Goal: Information Seeking & Learning: Learn about a topic

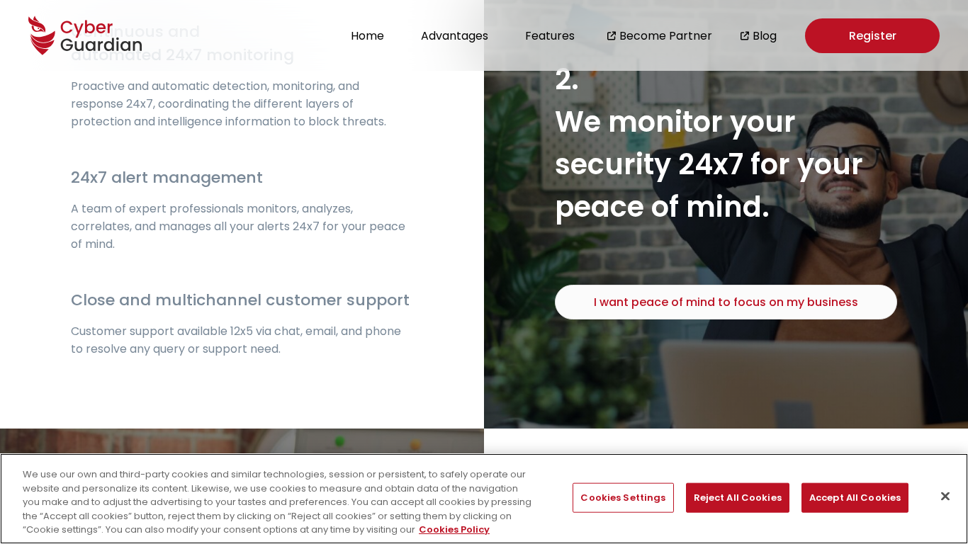
scroll to position [2507, 0]
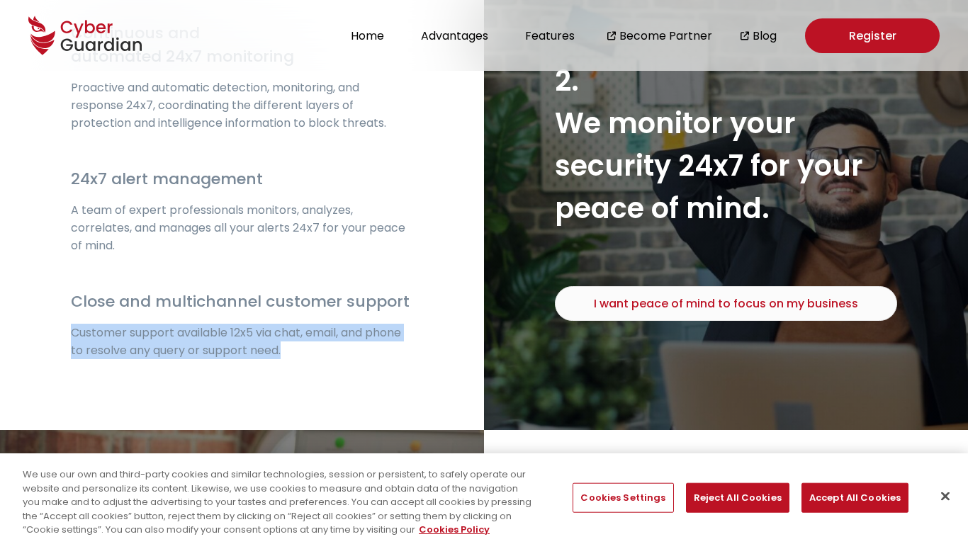
drag, startPoint x: 70, startPoint y: 313, endPoint x: 305, endPoint y: 376, distance: 242.8
click at [305, 376] on div "Continuous and automated 24x7 monitoring Proactive and automatic detection, mon…" at bounding box center [242, 190] width 484 height 480
copy p "Customer support available 12x5 via chat, email, and phone to resolve any query…"
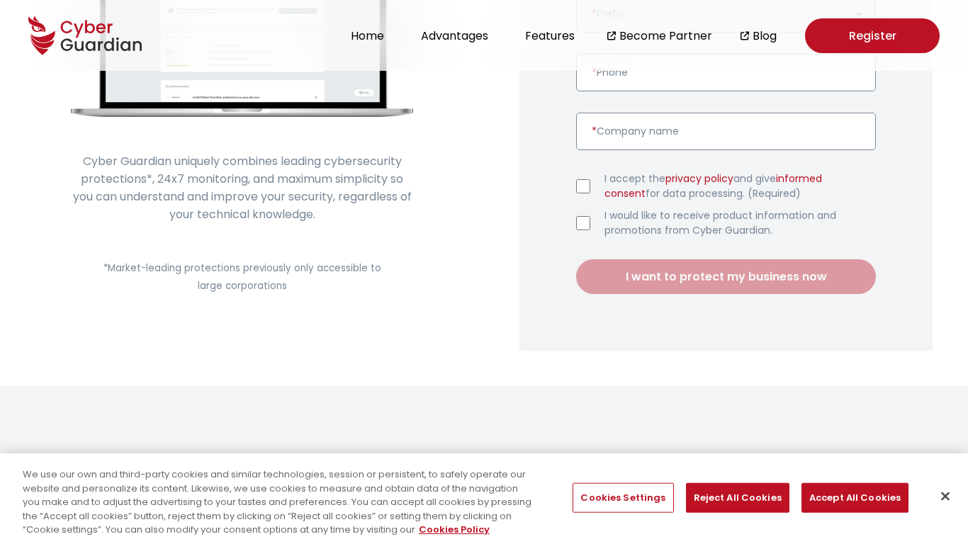
scroll to position [0, 0]
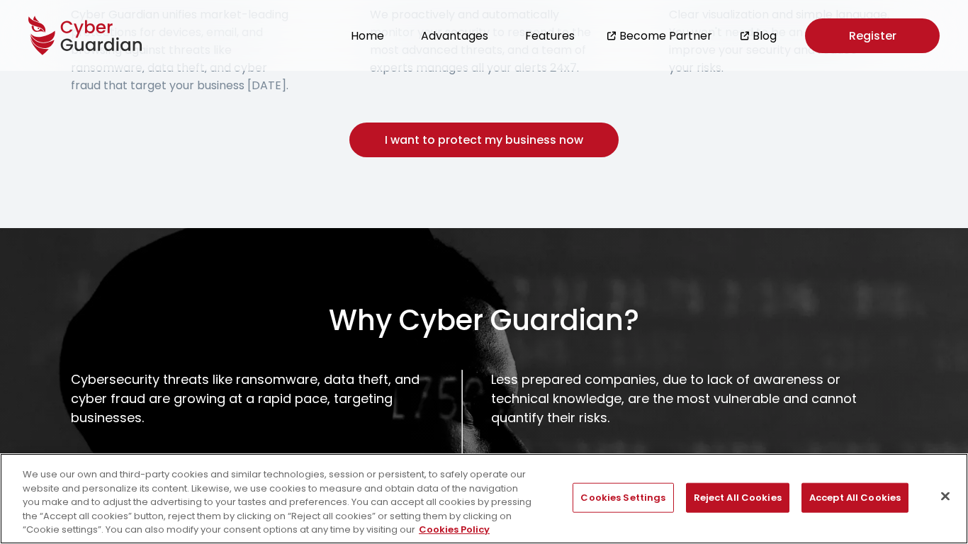
scroll to position [693, 0]
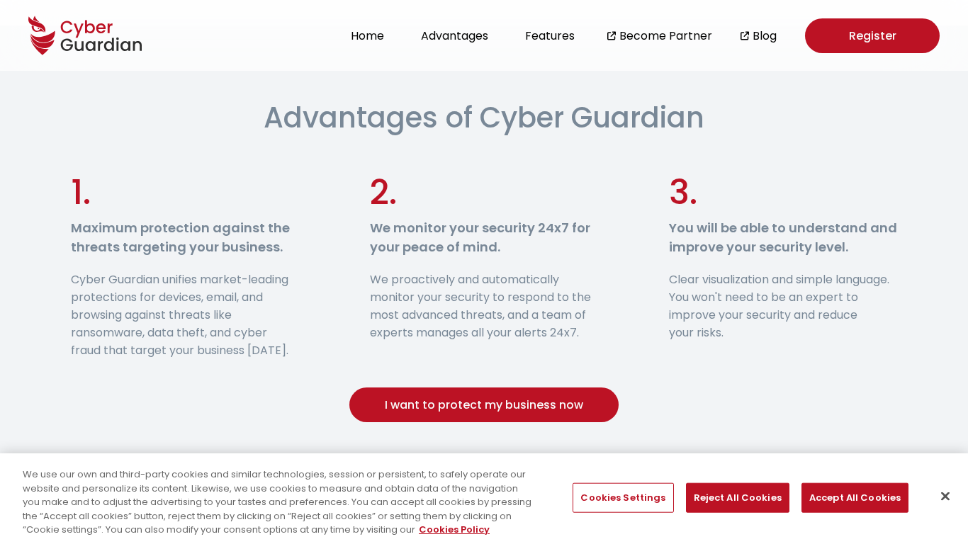
click at [64, 266] on section "Advantages of Cyber Guardian 1. Maximum protection against the threats targetin…" at bounding box center [484, 260] width 968 height 468
click at [658, 275] on div "1. Maximum protection against the threats targeting your business. Cyber Guardi…" at bounding box center [484, 263] width 827 height 192
